Goal: Check status: Check status

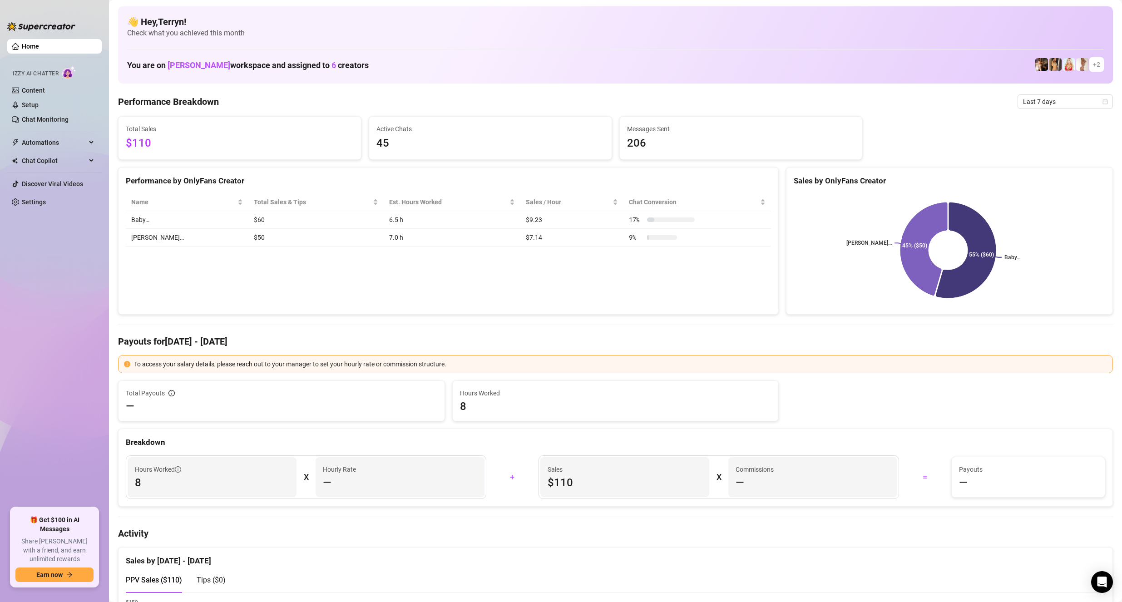
click at [49, 73] on span "Izzy AI Chatter" at bounding box center [36, 73] width 46 height 9
click at [65, 140] on span "Automations" at bounding box center [54, 142] width 64 height 15
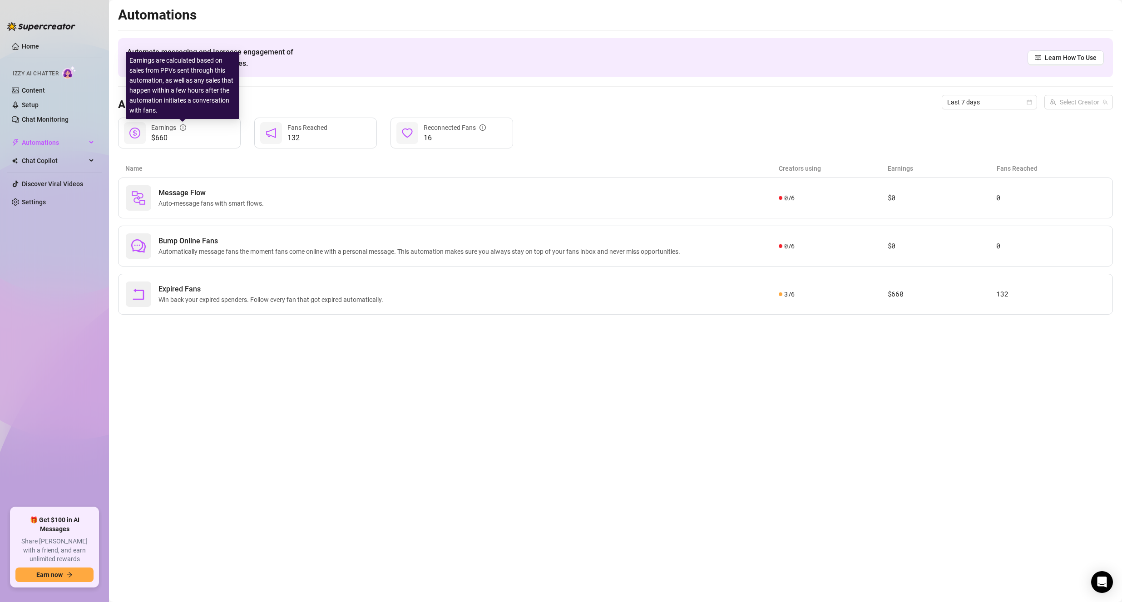
click at [183, 127] on icon "info-circle" at bounding box center [183, 127] width 6 height 6
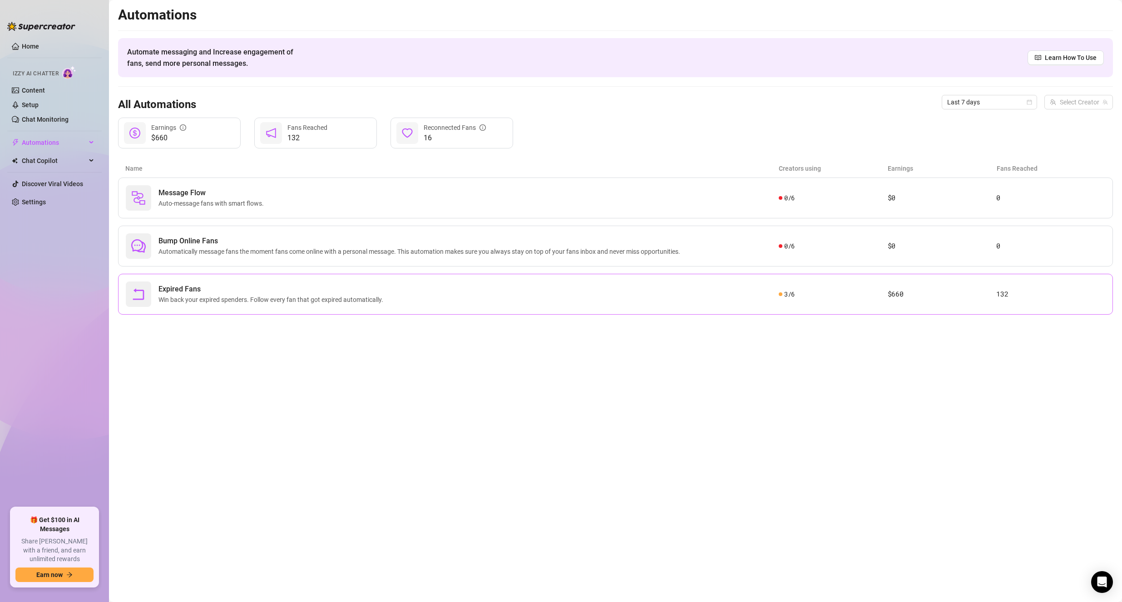
click at [429, 294] on div "Expired Fans Win back your expired spenders. Follow every fan that got expired …" at bounding box center [452, 293] width 653 height 25
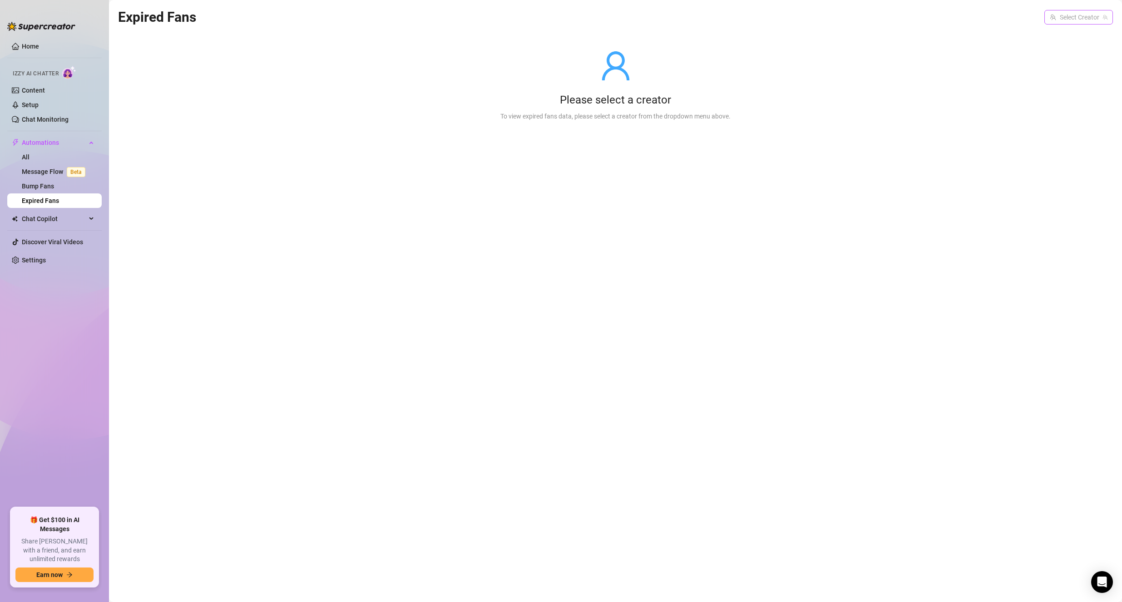
click at [1076, 21] on input "search" at bounding box center [1073, 17] width 49 height 14
click at [1043, 95] on div "Korina ( korinapresley )" at bounding box center [1050, 98] width 112 height 11
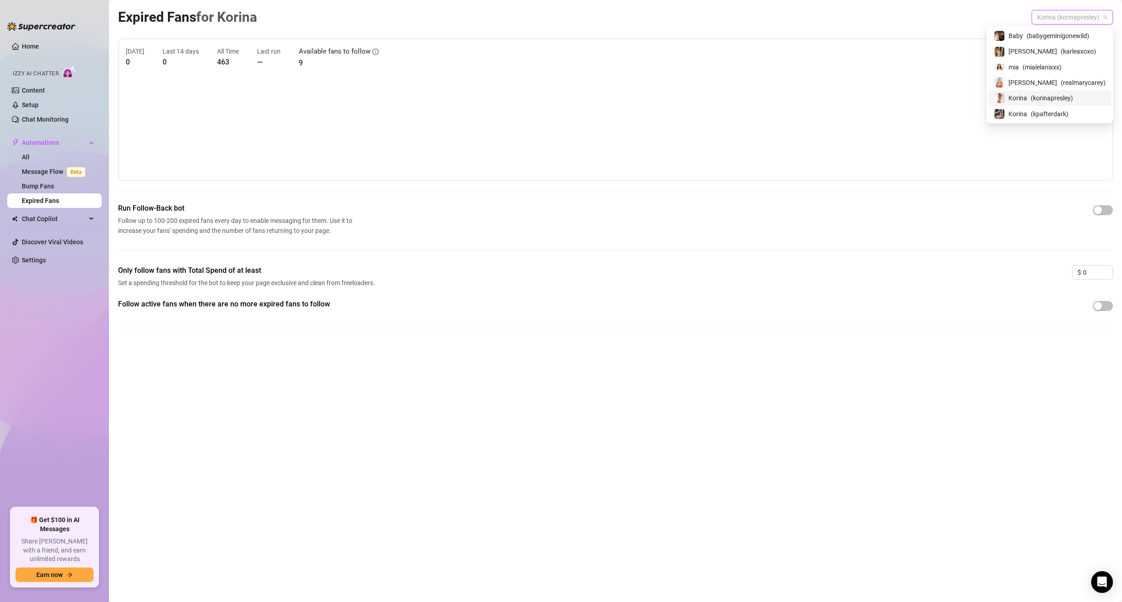
click at [1079, 15] on span "Korina (korinapresley)" at bounding box center [1072, 17] width 70 height 14
click at [1060, 52] on span "( karleaxoxo )" at bounding box center [1077, 51] width 35 height 10
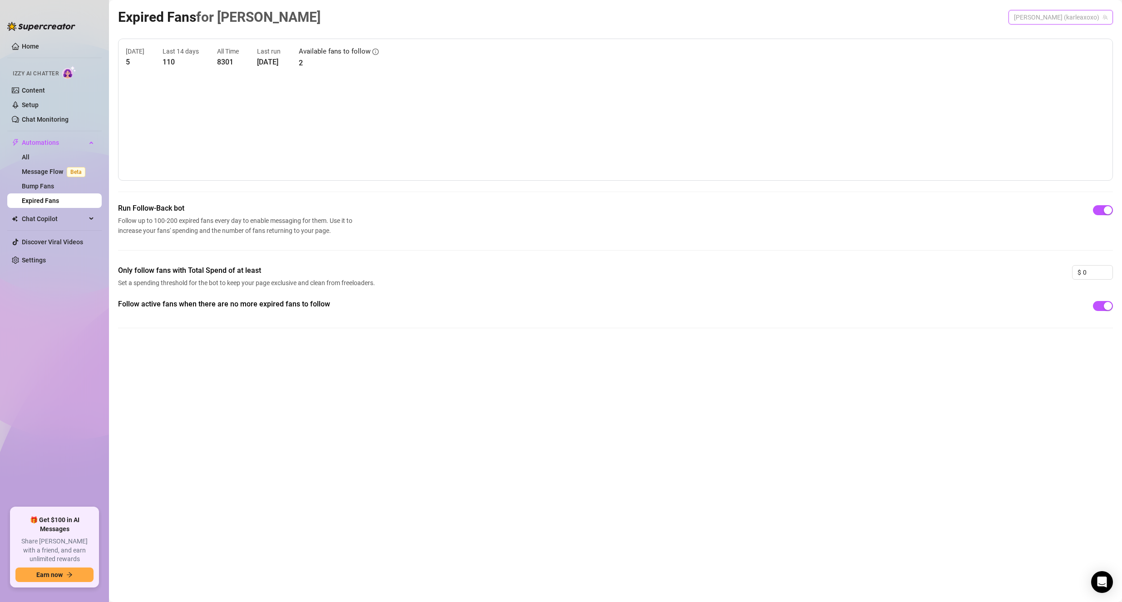
click at [1076, 18] on span "[PERSON_NAME] (karleaxoxo)" at bounding box center [1061, 17] width 94 height 14
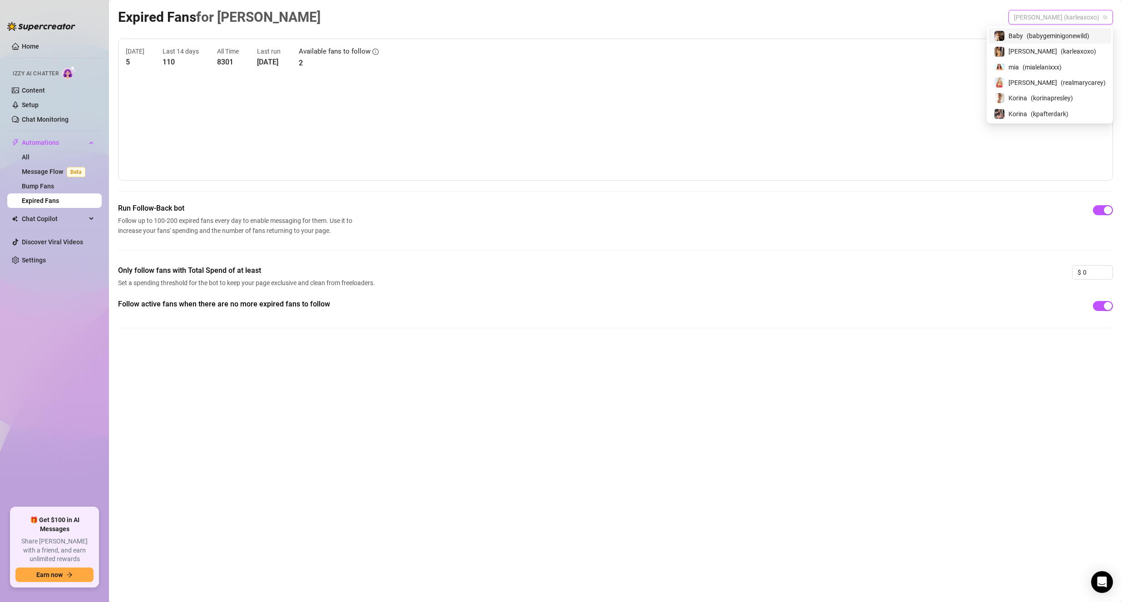
click at [1069, 38] on span "( babygeminigonewild )" at bounding box center [1057, 36] width 63 height 10
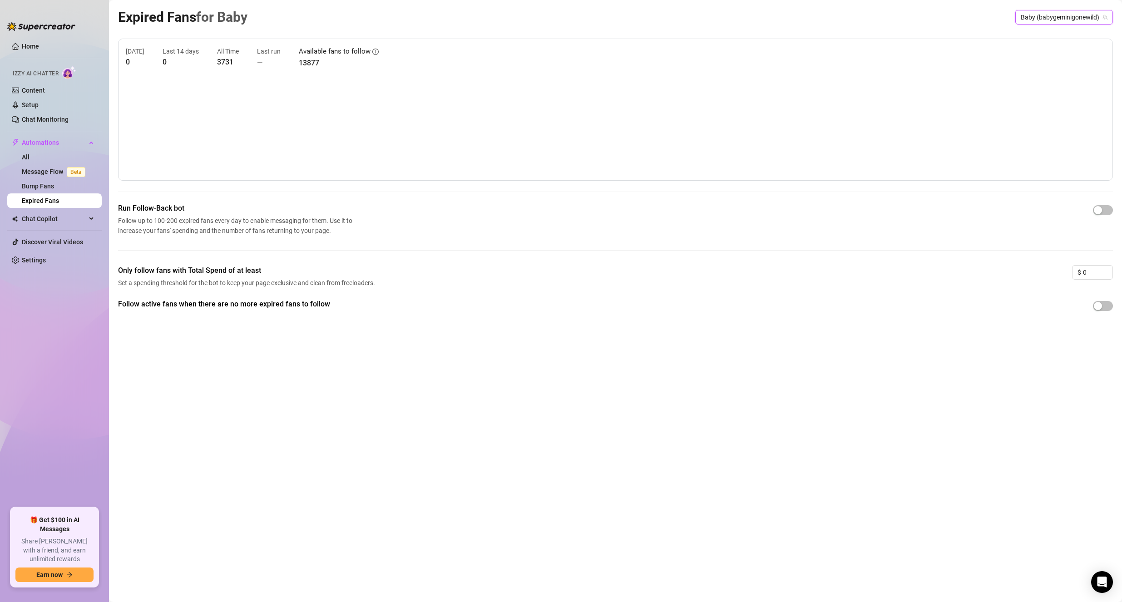
click at [55, 200] on link "Expired Fans" at bounding box center [40, 200] width 37 height 7
click at [54, 187] on link "Bump Fans" at bounding box center [38, 185] width 32 height 7
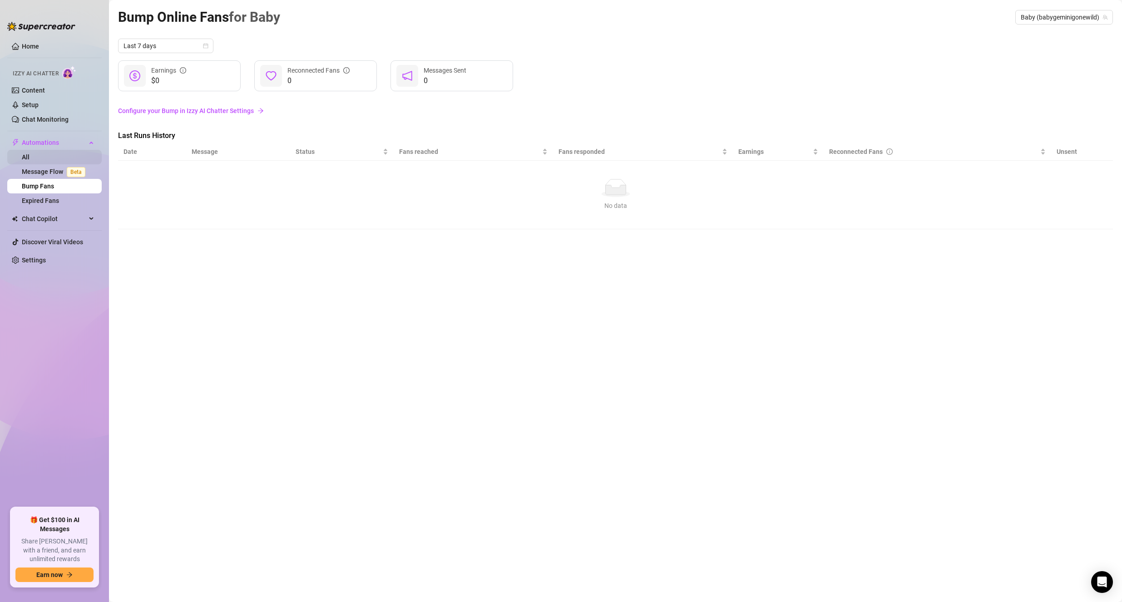
click at [30, 153] on link "All" at bounding box center [26, 156] width 8 height 7
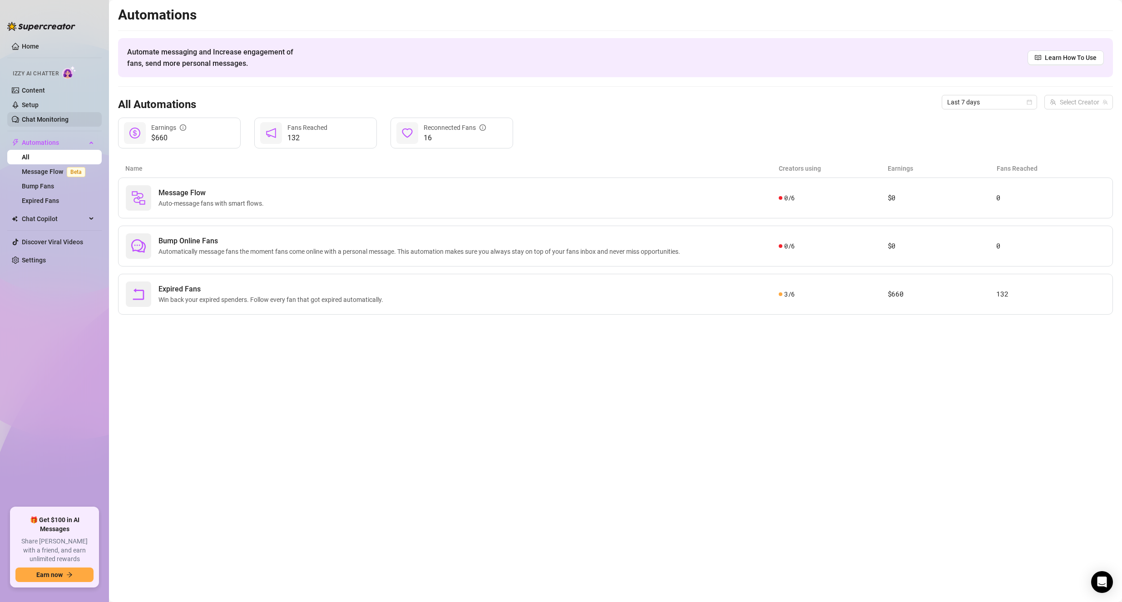
click at [63, 118] on link "Chat Monitoring" at bounding box center [45, 119] width 47 height 7
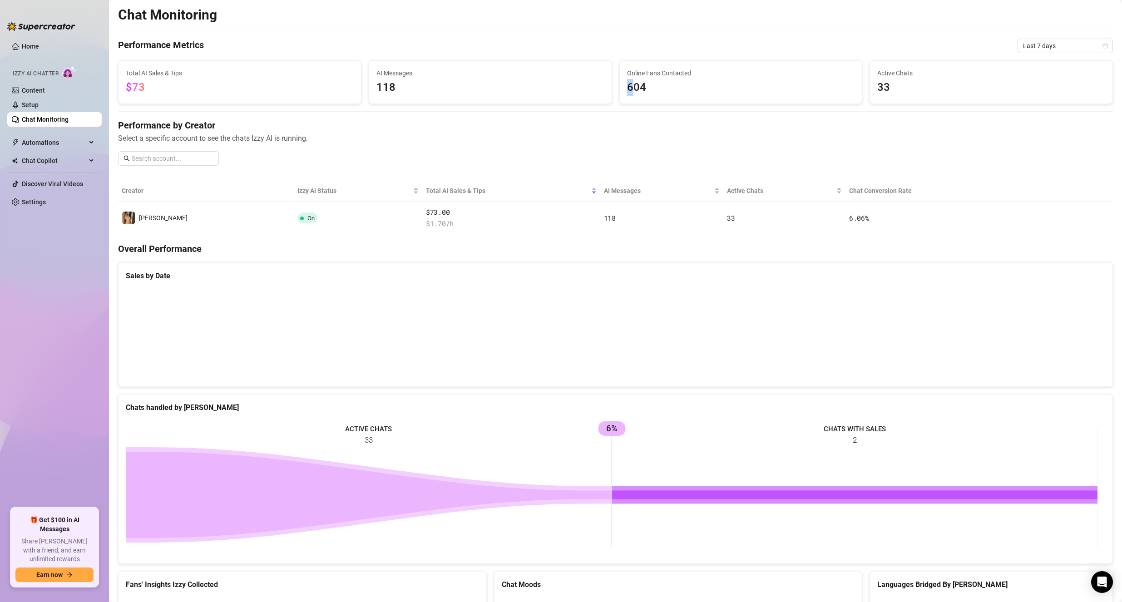
click at [637, 96] on div "Online Fans Contacted 604" at bounding box center [741, 82] width 242 height 43
drag, startPoint x: 670, startPoint y: 96, endPoint x: 675, endPoint y: 94, distance: 5.3
click at [678, 96] on div "Online Fans Contacted 604" at bounding box center [741, 82] width 242 height 43
click at [45, 92] on link "Content" at bounding box center [33, 90] width 23 height 7
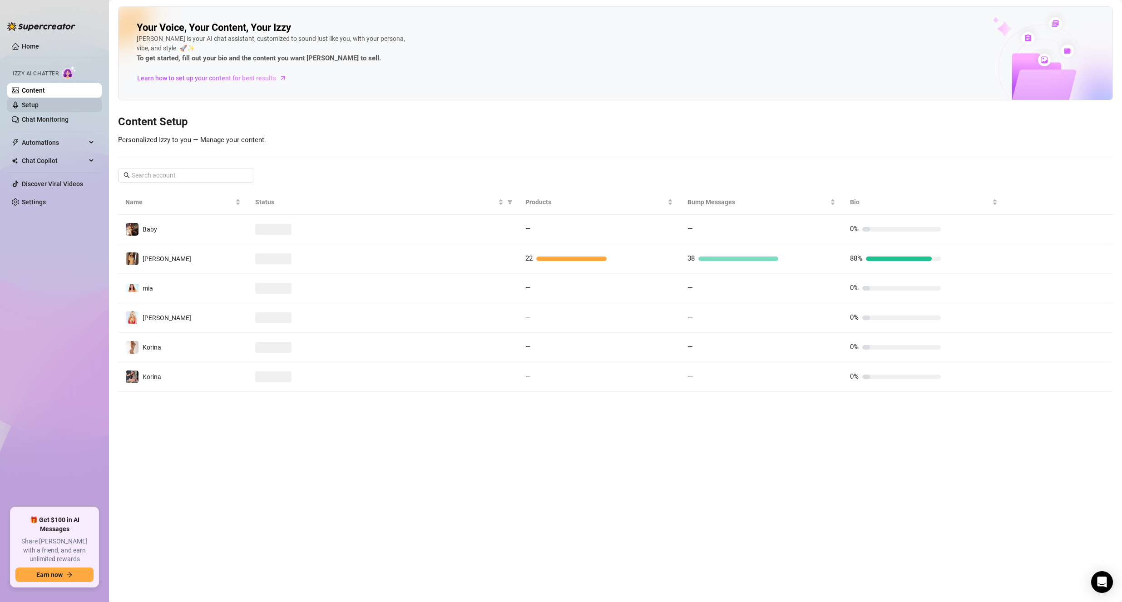
click at [39, 104] on link "Setup" at bounding box center [30, 104] width 17 height 7
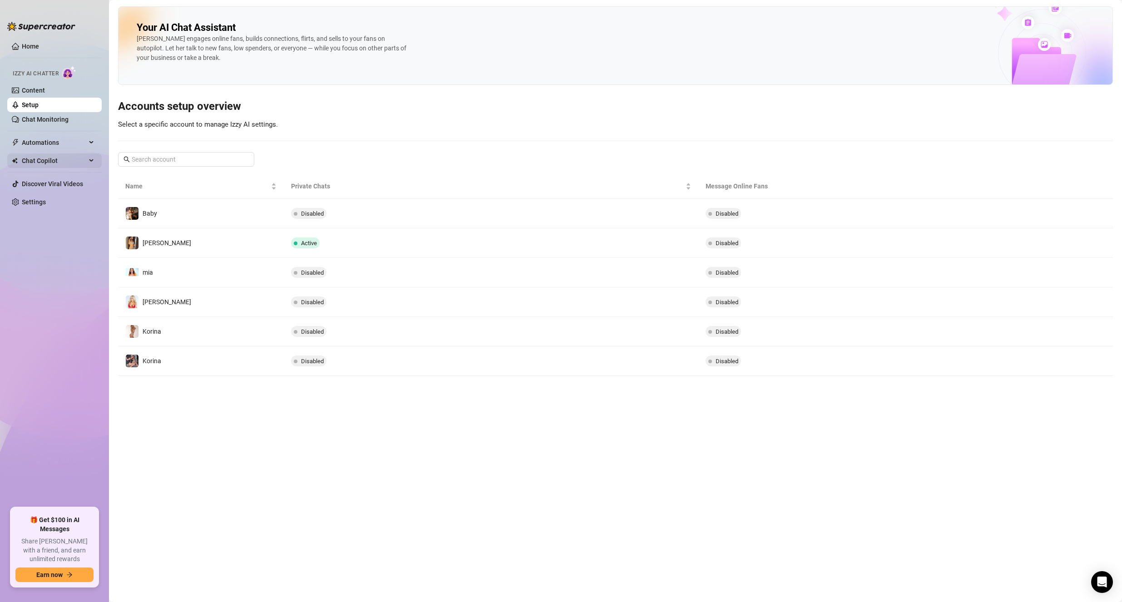
click at [82, 163] on span "Chat Copilot" at bounding box center [54, 160] width 64 height 15
click at [81, 163] on span "Chat Copilot" at bounding box center [54, 160] width 64 height 15
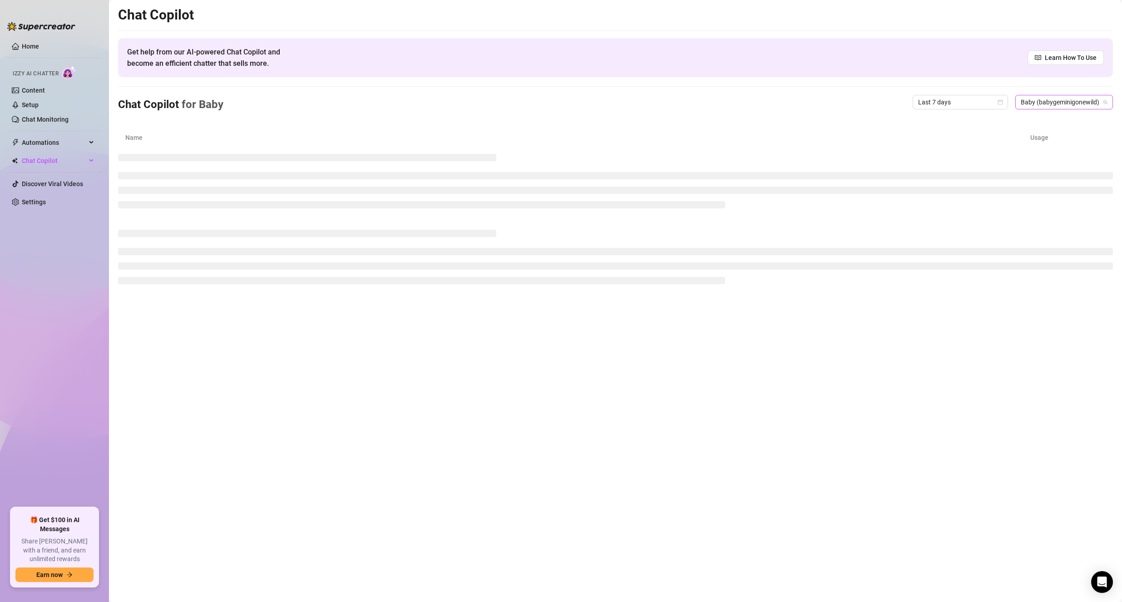
click at [1029, 100] on span "Baby (babygeminigonewild)" at bounding box center [1063, 102] width 87 height 14
click at [1028, 103] on span "Baby (babygeminigonewild)" at bounding box center [1063, 102] width 87 height 14
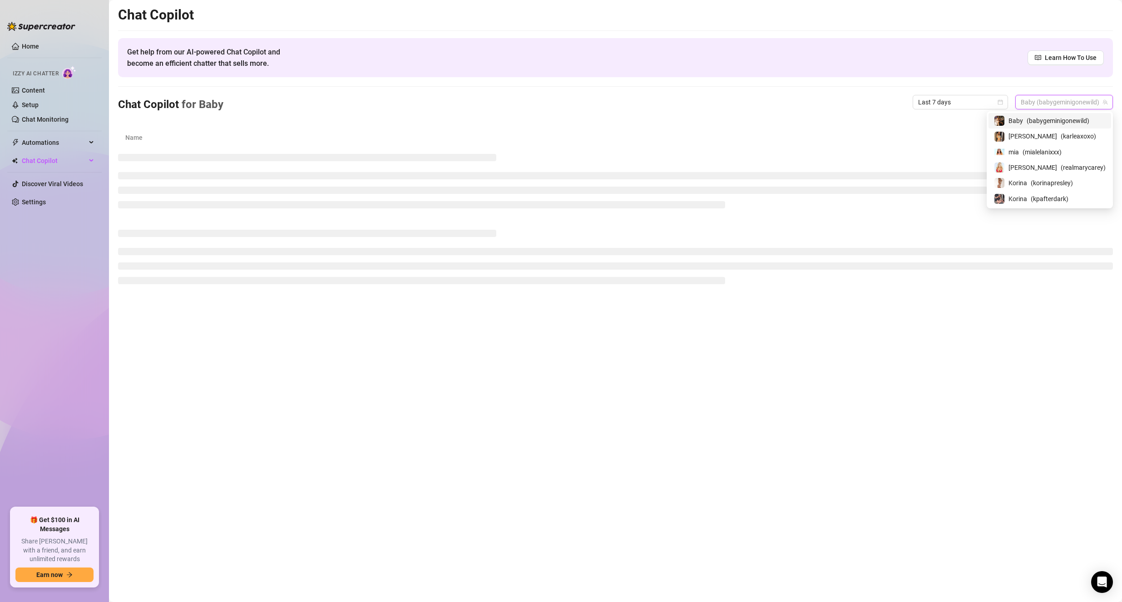
click at [1028, 103] on span "Baby (babygeminigonewild)" at bounding box center [1063, 102] width 87 height 14
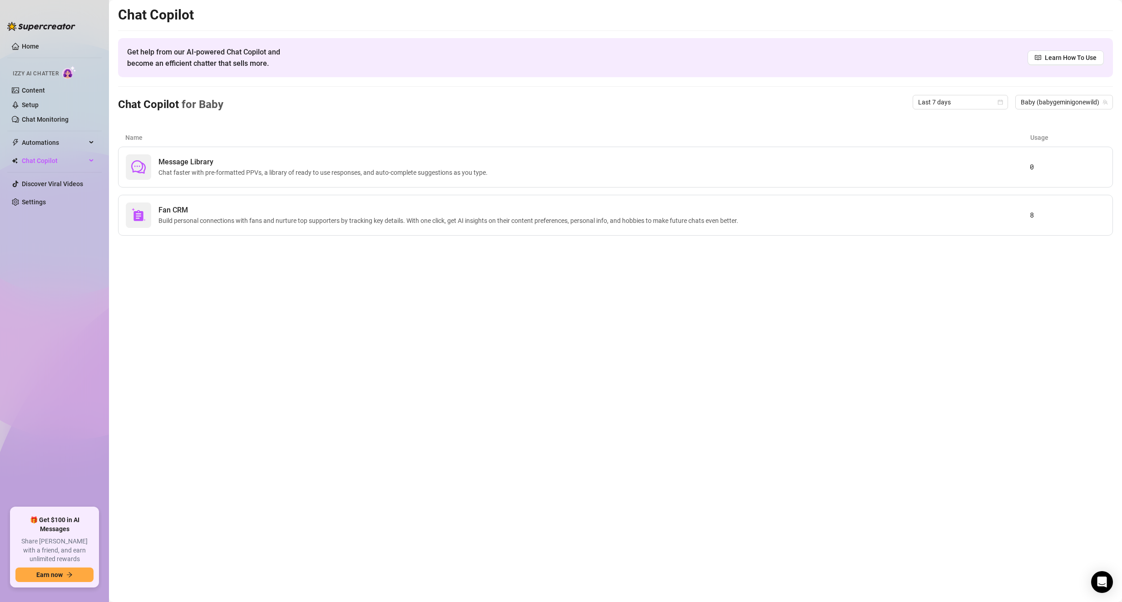
click at [826, 120] on div "Chat Copilot Get help from our AI-powered Chat Copilot and become an efficient …" at bounding box center [615, 120] width 995 height 229
click at [332, 203] on div "Fan CRM Build personal connections with fans and nurture top supporters by trac…" at bounding box center [615, 215] width 995 height 41
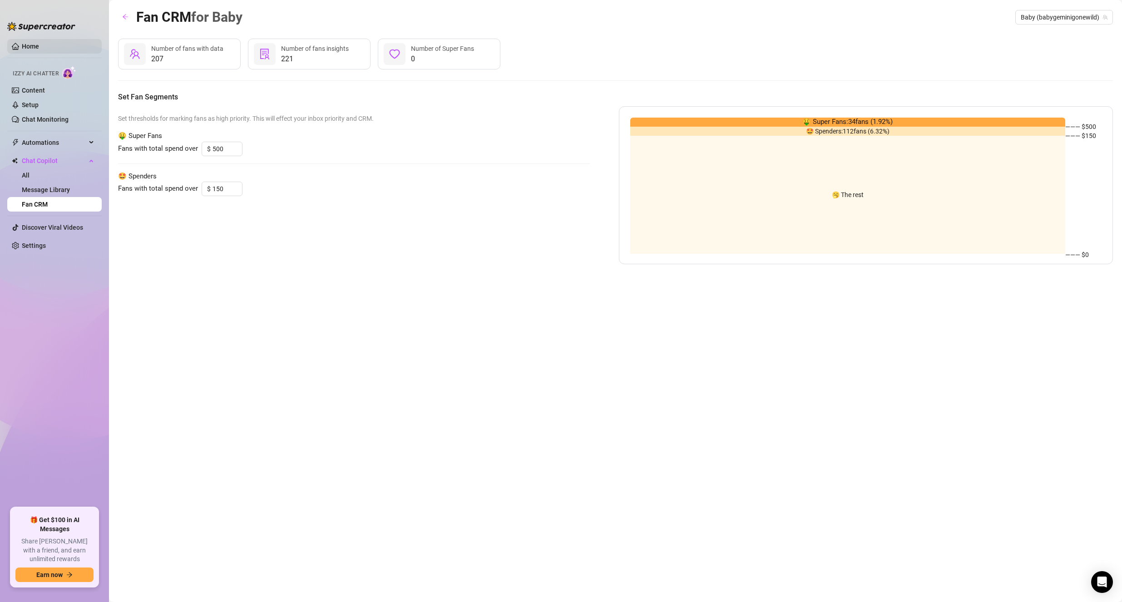
click at [39, 40] on ul "Home Izzy AI Chatter Content Setup Chat Monitoring Automations All Message Flow…" at bounding box center [54, 269] width 94 height 468
click at [39, 44] on link "Home" at bounding box center [30, 46] width 17 height 7
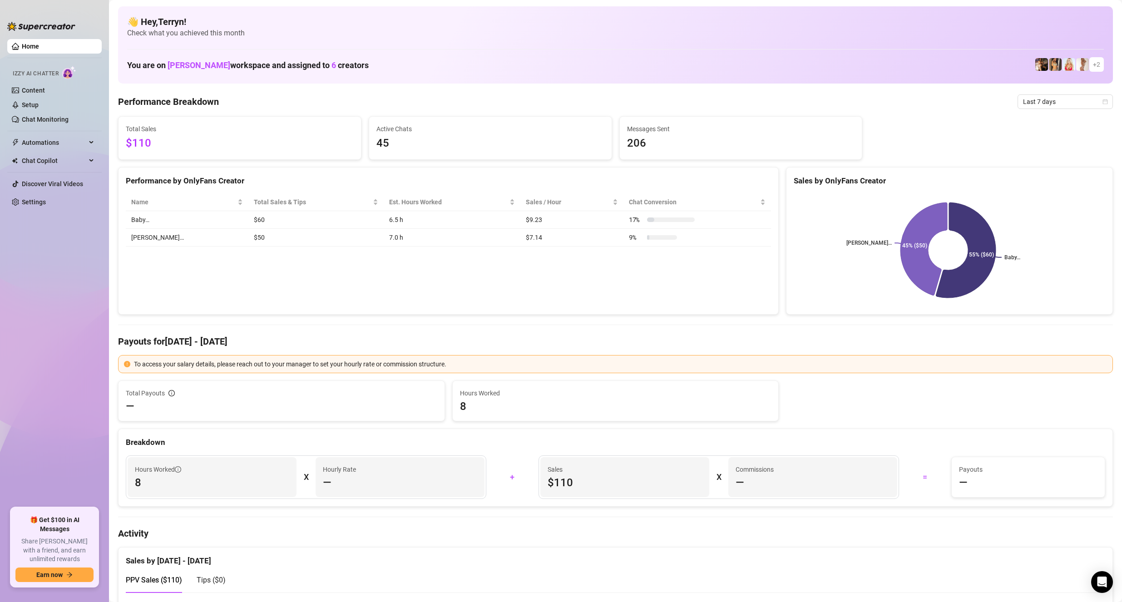
drag, startPoint x: 463, startPoint y: 243, endPoint x: 396, endPoint y: 243, distance: 67.2
click at [414, 243] on td "7.0 h" at bounding box center [452, 238] width 136 height 18
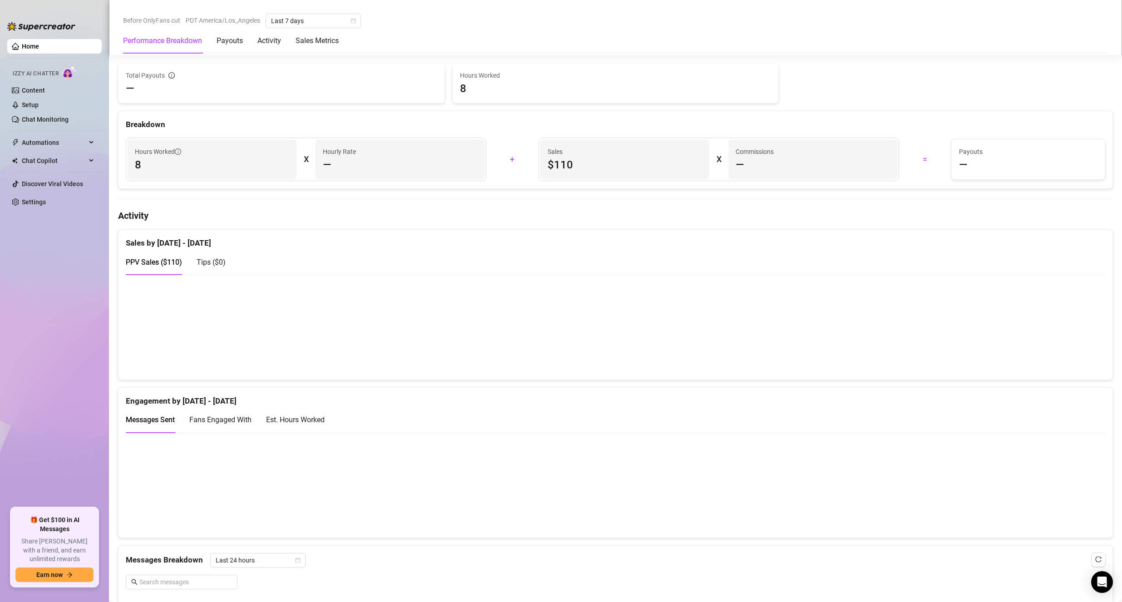
scroll to position [454, 0]
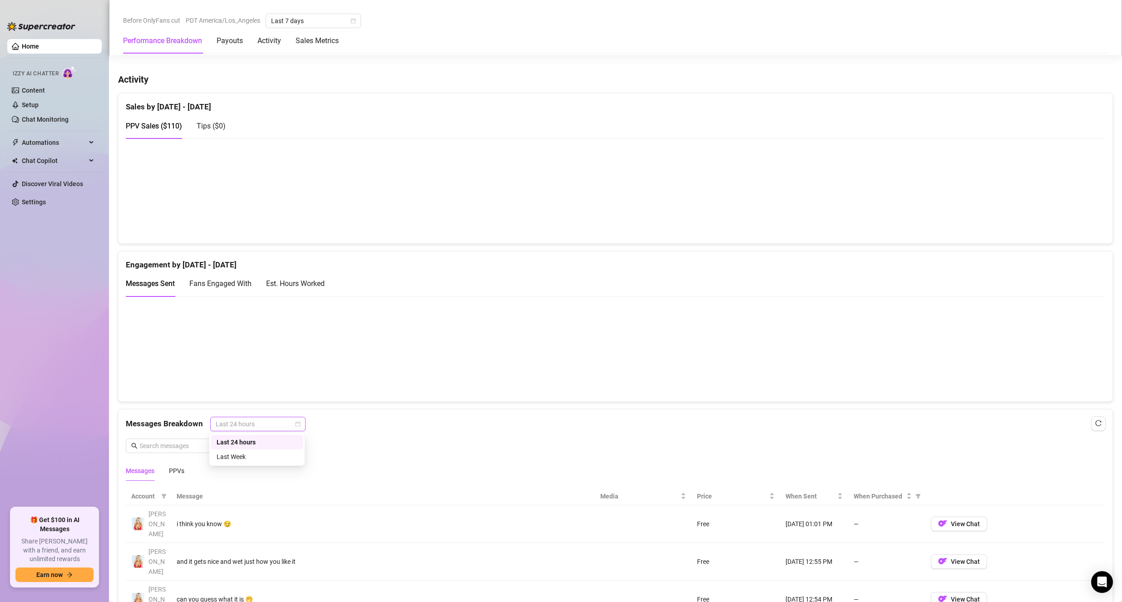
click at [244, 426] on span "Last 24 hours" at bounding box center [258, 424] width 84 height 14
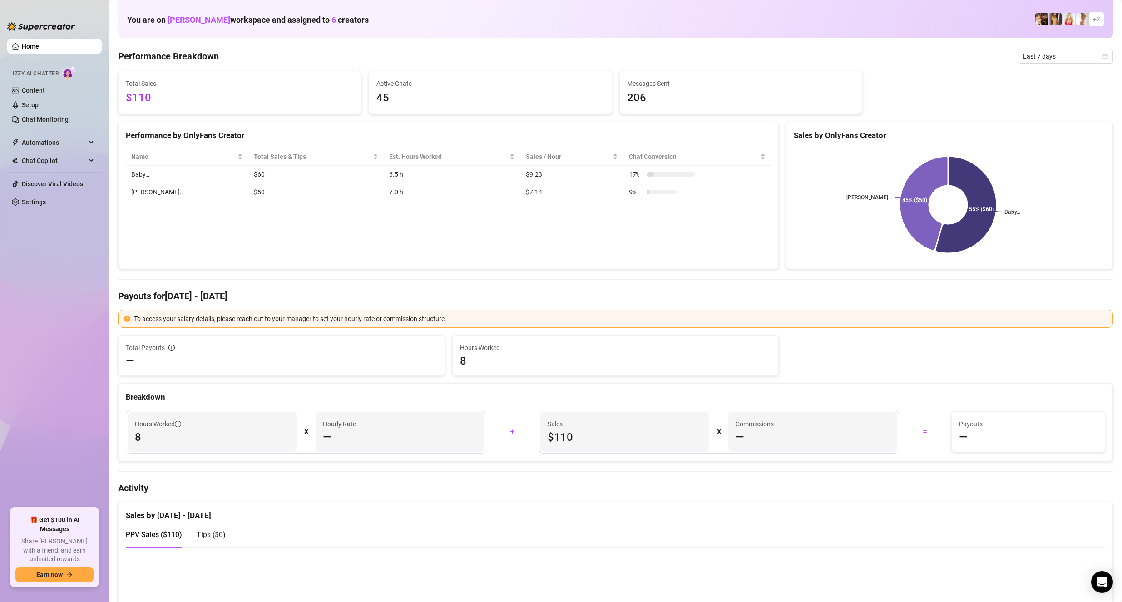
scroll to position [0, 0]
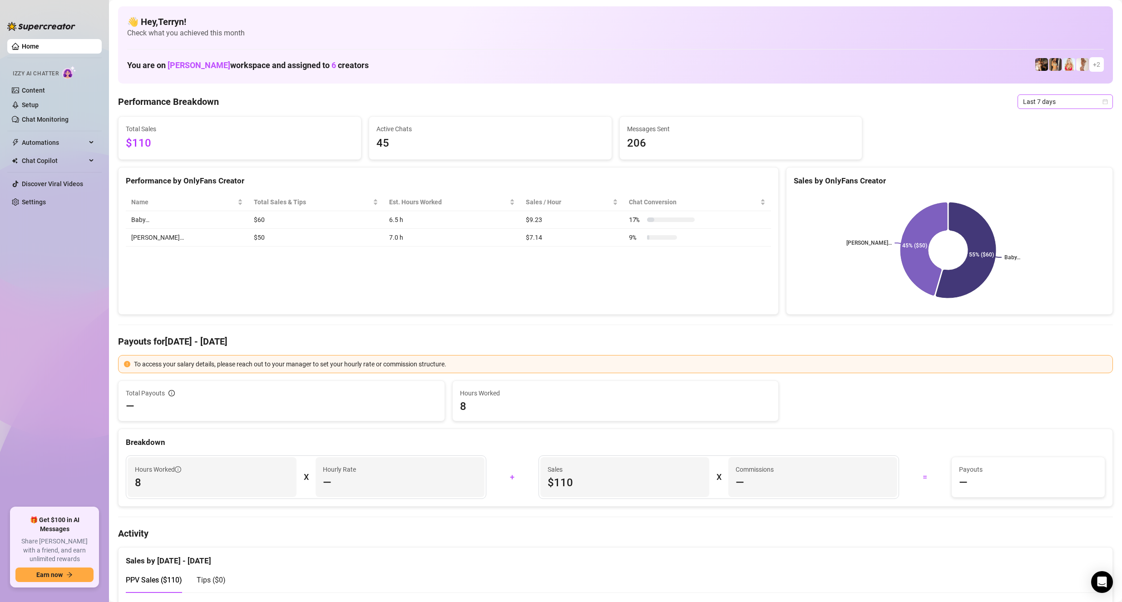
click at [1076, 99] on span "Last 7 days" at bounding box center [1065, 102] width 84 height 14
click at [1041, 177] on div "Custom date" at bounding box center [1057, 178] width 81 height 10
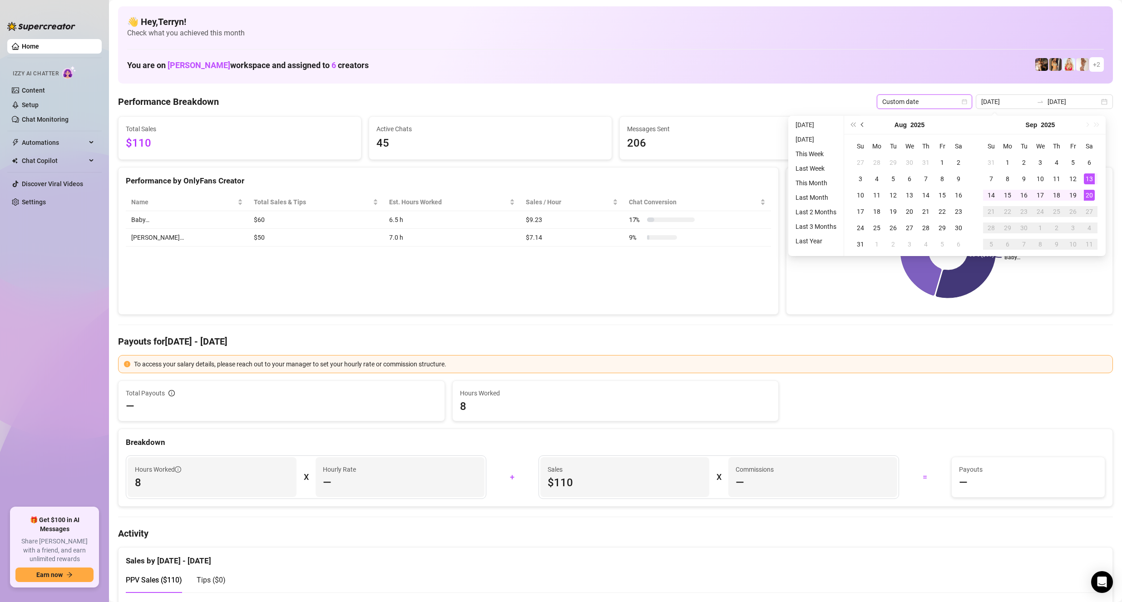
drag, startPoint x: 871, startPoint y: 127, endPoint x: 866, endPoint y: 127, distance: 5.0
click at [868, 127] on div "[DATE]" at bounding box center [909, 125] width 83 height 18
click at [865, 126] on button "Previous month (PageUp)" at bounding box center [862, 125] width 10 height 18
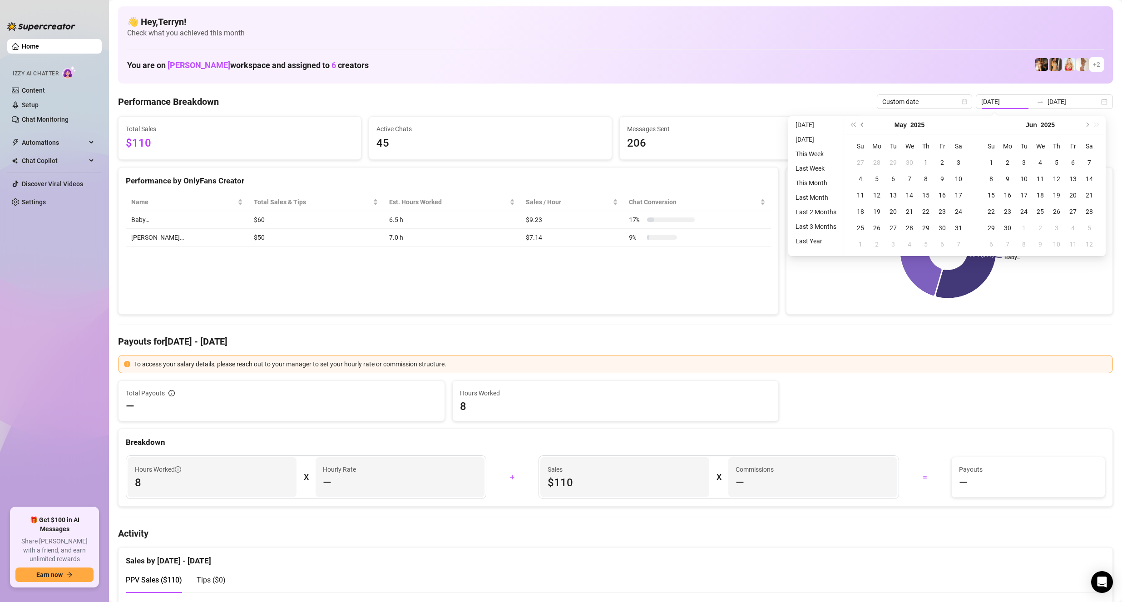
click at [865, 126] on button "Previous month (PageUp)" at bounding box center [862, 125] width 10 height 18
click at [862, 127] on button "Previous month (PageUp)" at bounding box center [862, 125] width 10 height 18
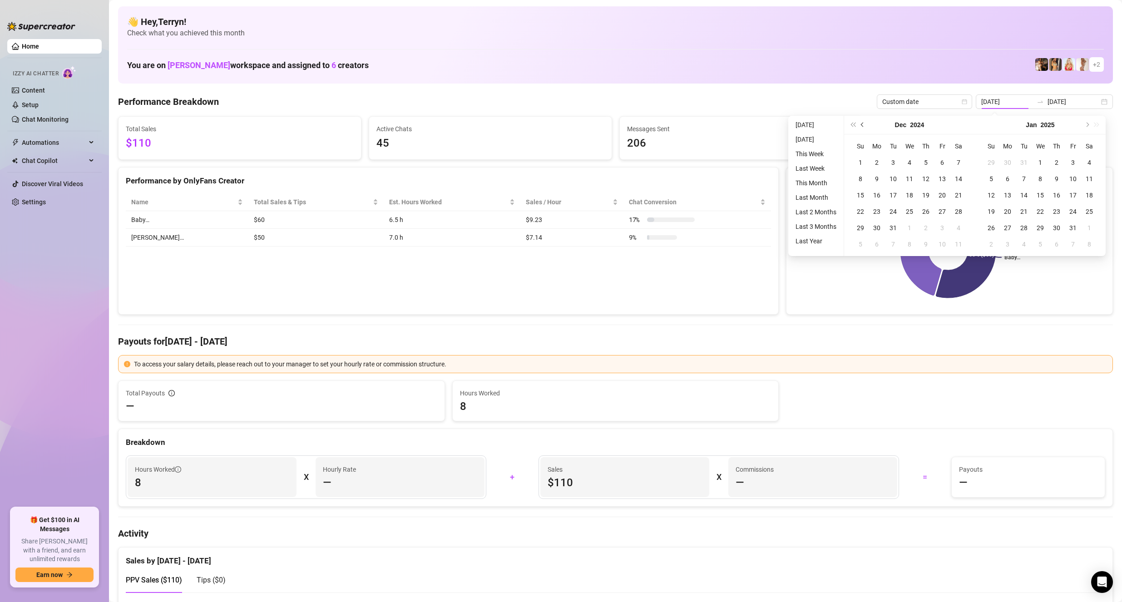
click at [862, 127] on button "Previous month (PageUp)" at bounding box center [862, 125] width 10 height 18
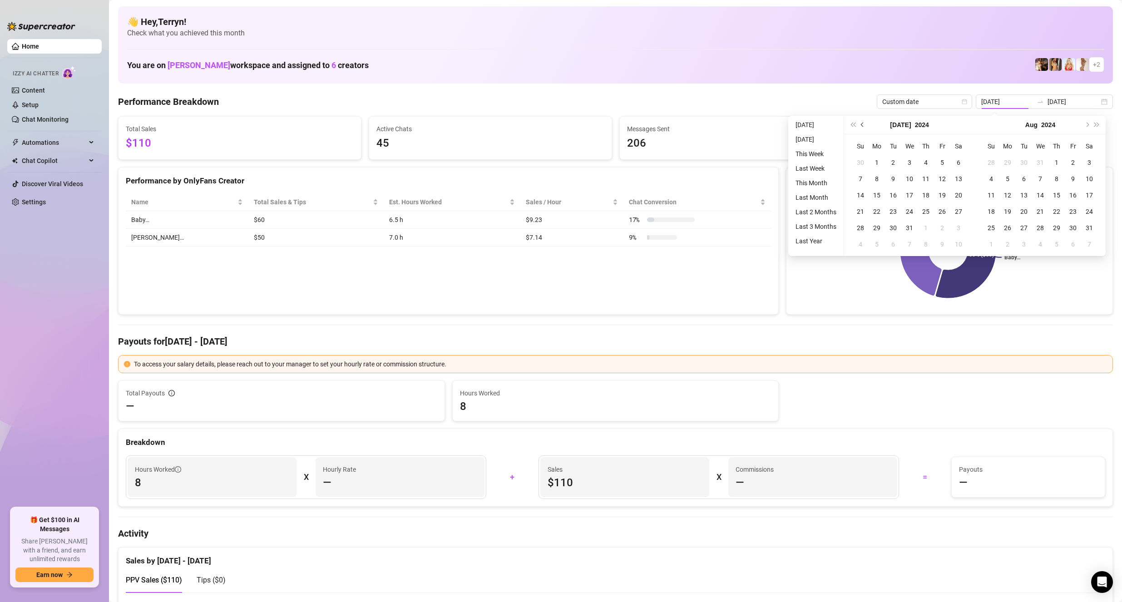
click at [862, 127] on button "Previous month (PageUp)" at bounding box center [862, 125] width 10 height 18
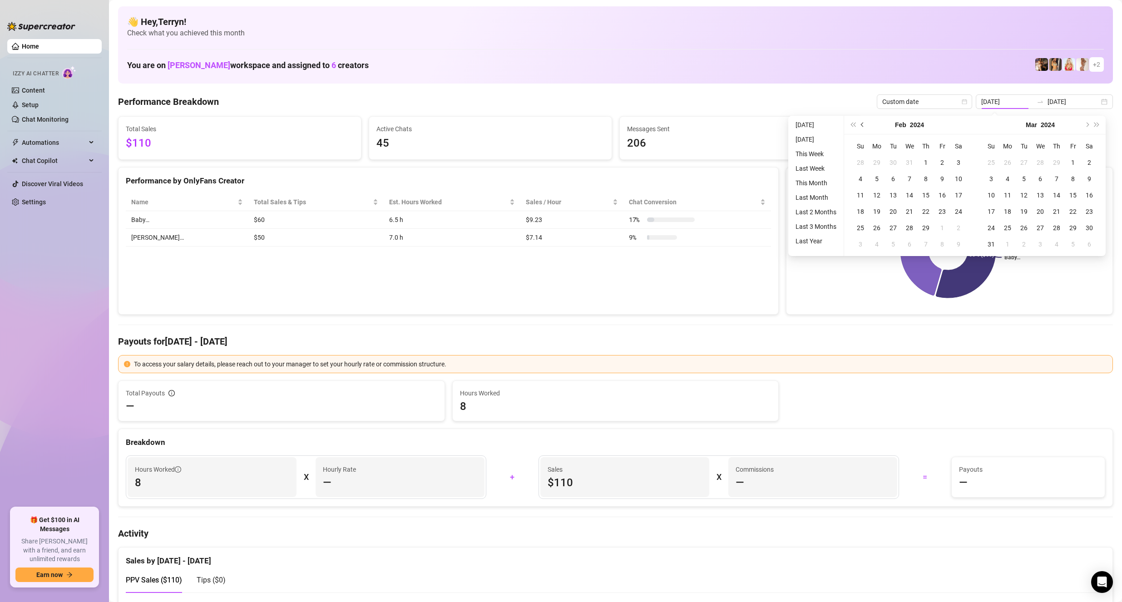
click at [862, 127] on button "Previous month (PageUp)" at bounding box center [862, 125] width 10 height 18
click at [1092, 126] on button "Next year (Control + right)" at bounding box center [1097, 125] width 10 height 18
click at [1092, 126] on div "[DATE]" at bounding box center [1040, 125] width 131 height 19
click at [1088, 125] on button "Next month (PageDown)" at bounding box center [1086, 125] width 10 height 18
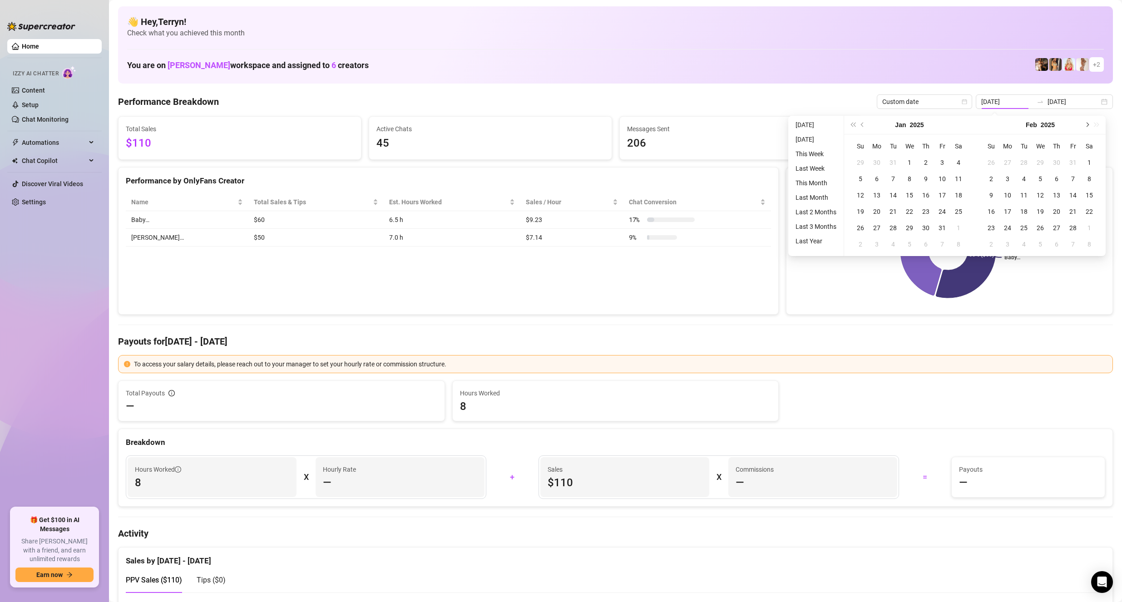
click at [1088, 125] on button "Next month (PageDown)" at bounding box center [1086, 125] width 10 height 18
click at [860, 147] on th "Su" at bounding box center [860, 146] width 16 height 16
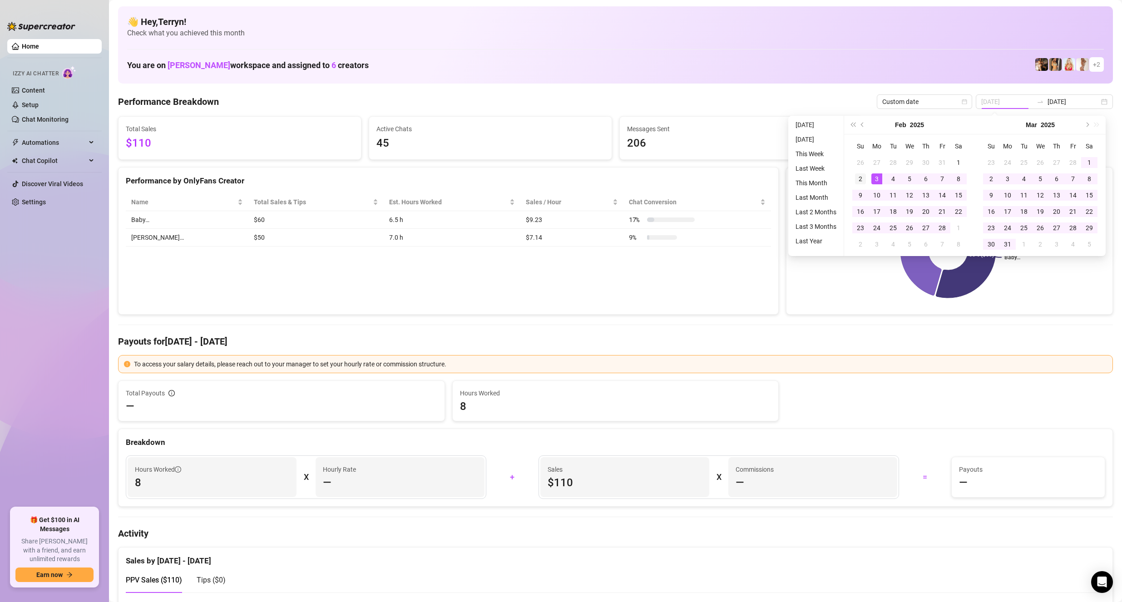
type input "[DATE]"
click at [863, 181] on div "2" at bounding box center [860, 178] width 11 height 11
click at [1088, 127] on button "Next month (PageDown)" at bounding box center [1086, 125] width 10 height 18
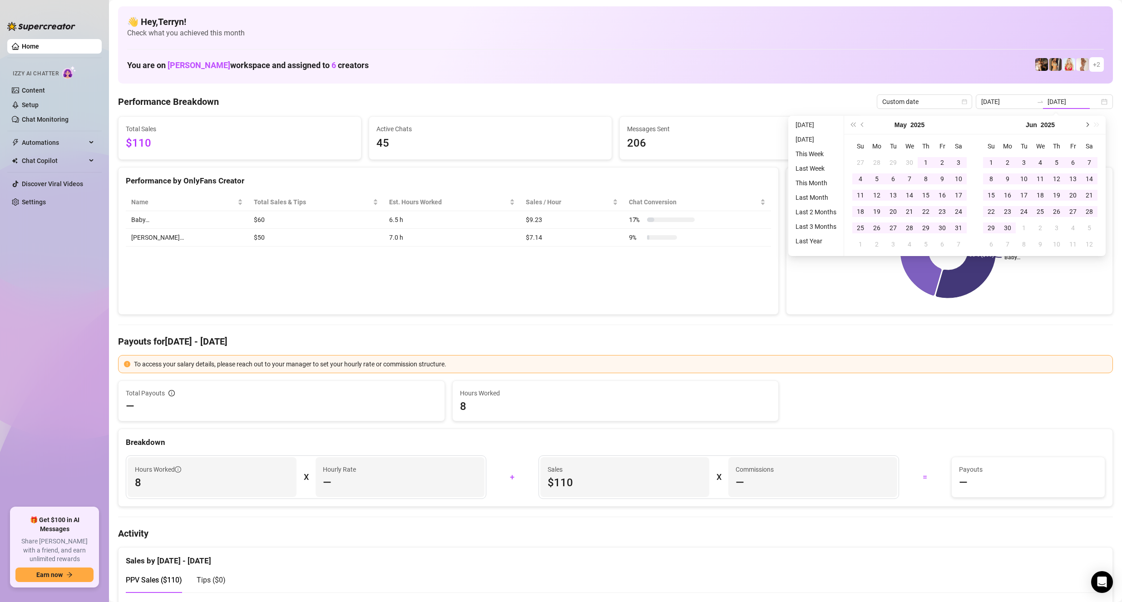
click at [1088, 127] on button "Next month (PageDown)" at bounding box center [1086, 125] width 10 height 18
click at [1088, 127] on div "[DATE]" at bounding box center [1040, 125] width 131 height 19
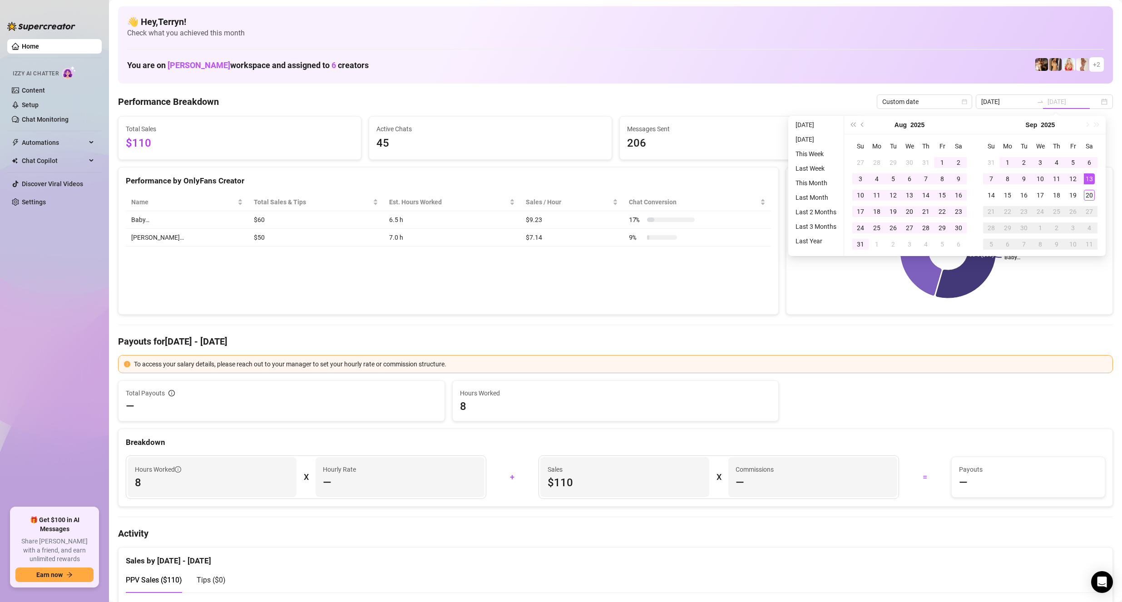
type input "[DATE]"
click at [1087, 194] on div "20" at bounding box center [1088, 195] width 11 height 11
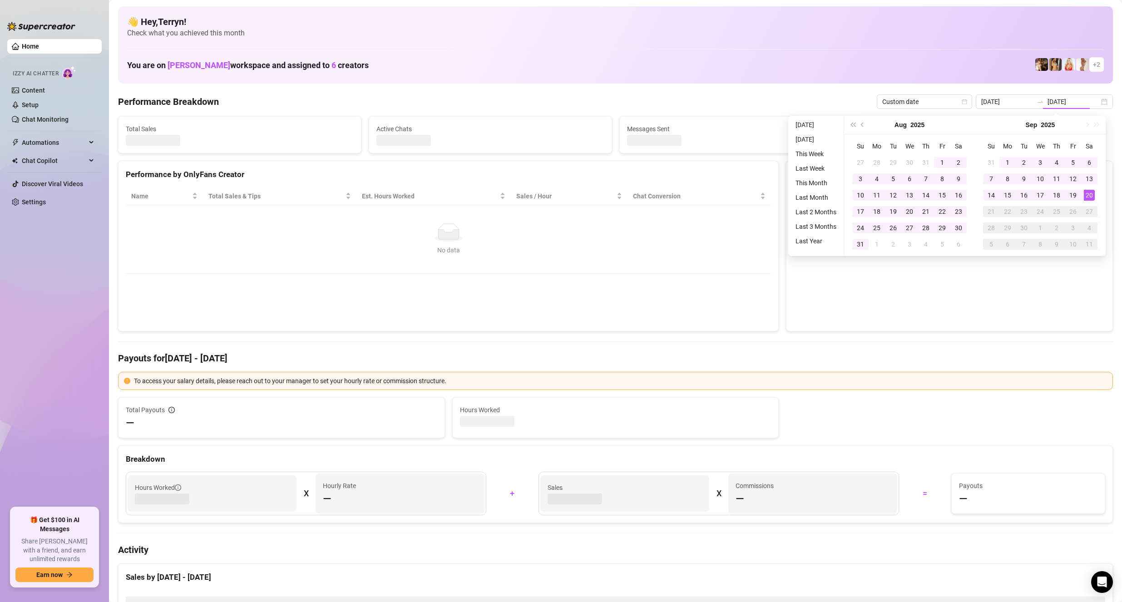
type input "[DATE]"
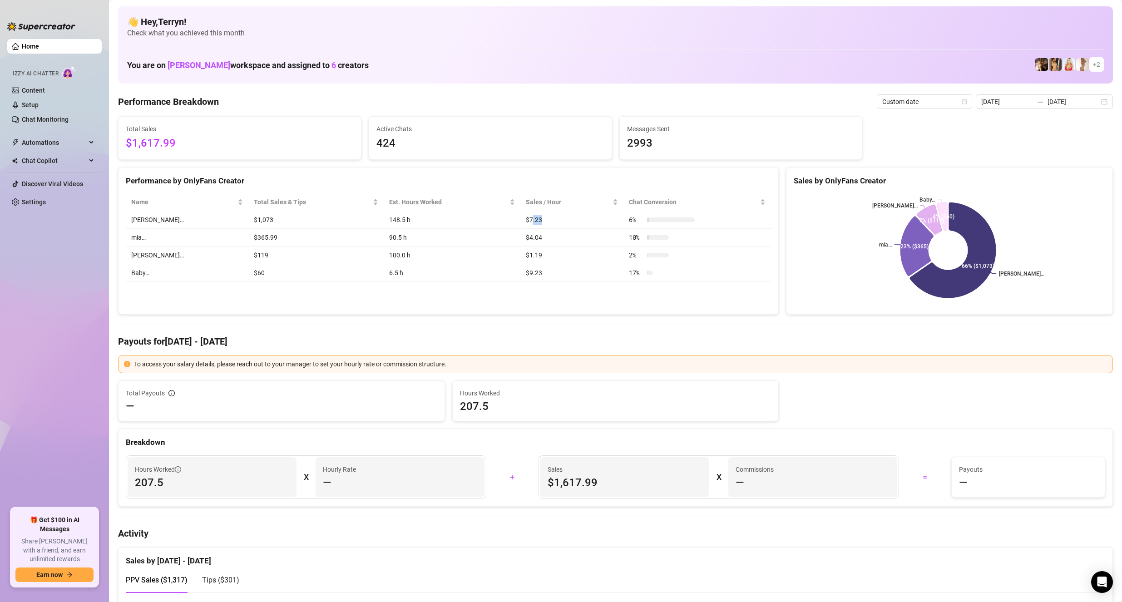
drag, startPoint x: 519, startPoint y: 222, endPoint x: 505, endPoint y: 223, distance: 14.1
click at [520, 223] on td "$7.23" at bounding box center [571, 220] width 103 height 18
click at [527, 272] on td "$9.23" at bounding box center [571, 273] width 103 height 18
click at [520, 277] on td "$9.23" at bounding box center [571, 273] width 103 height 18
drag, startPoint x: 493, startPoint y: 277, endPoint x: 510, endPoint y: 277, distance: 16.3
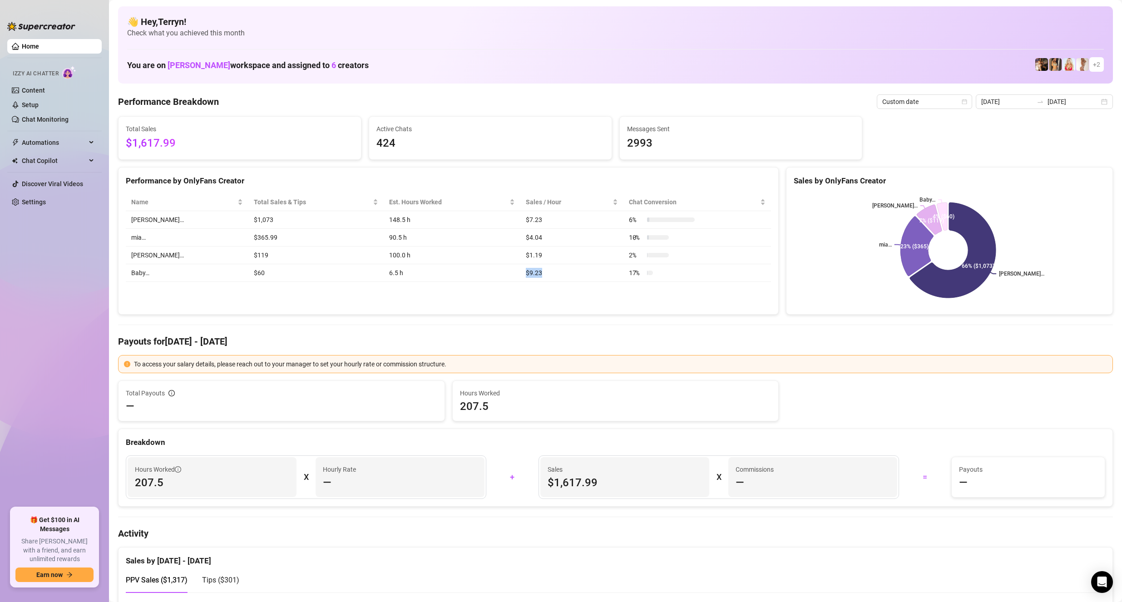
click at [520, 277] on td "$9.23" at bounding box center [571, 273] width 103 height 18
click at [551, 281] on td "$9.23" at bounding box center [571, 273] width 103 height 18
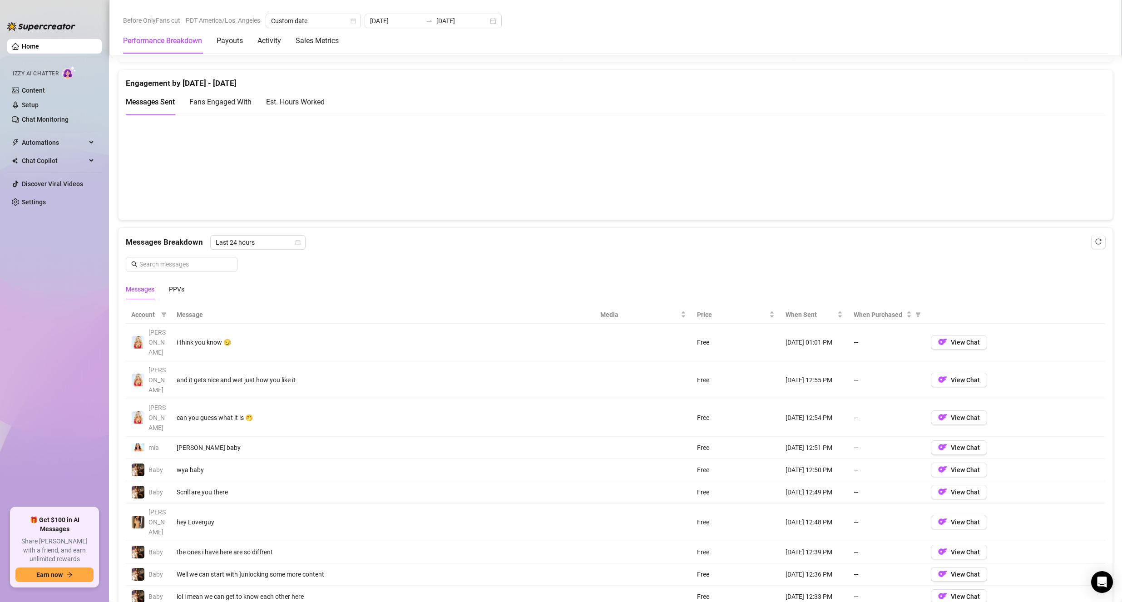
scroll to position [681, 0]
